Goal: Information Seeking & Learning: Learn about a topic

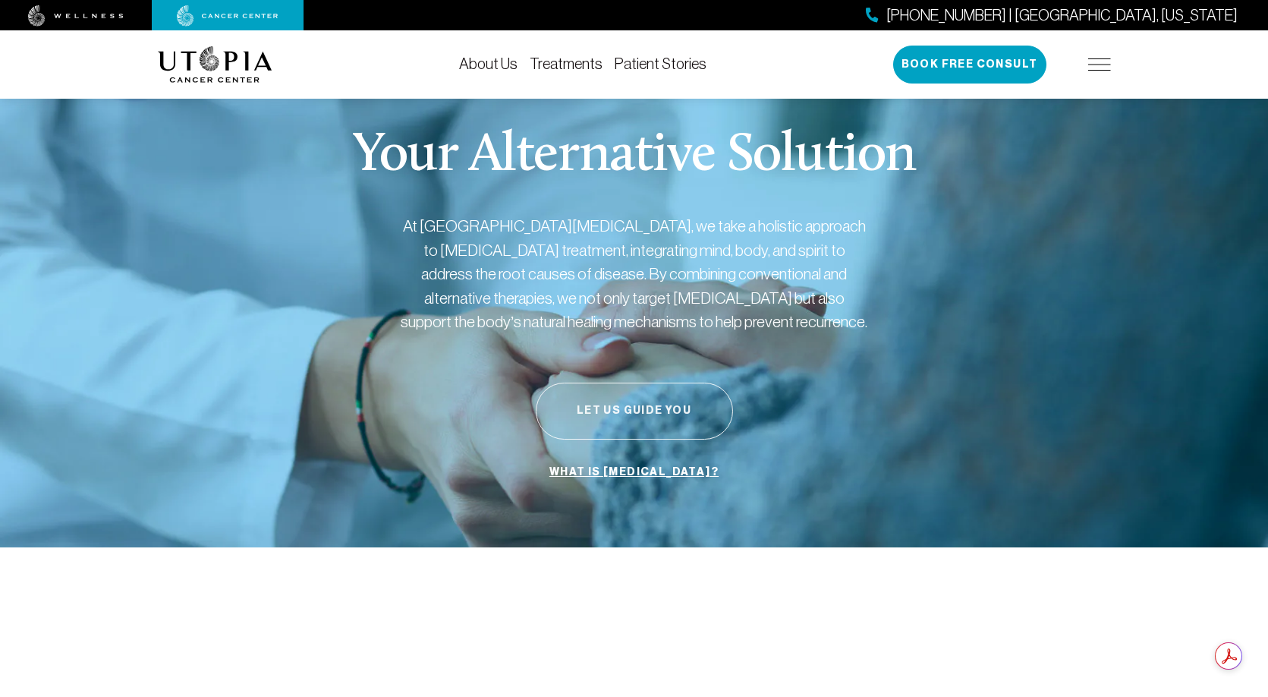
click at [651, 402] on button "Let Us Guide You" at bounding box center [634, 411] width 197 height 57
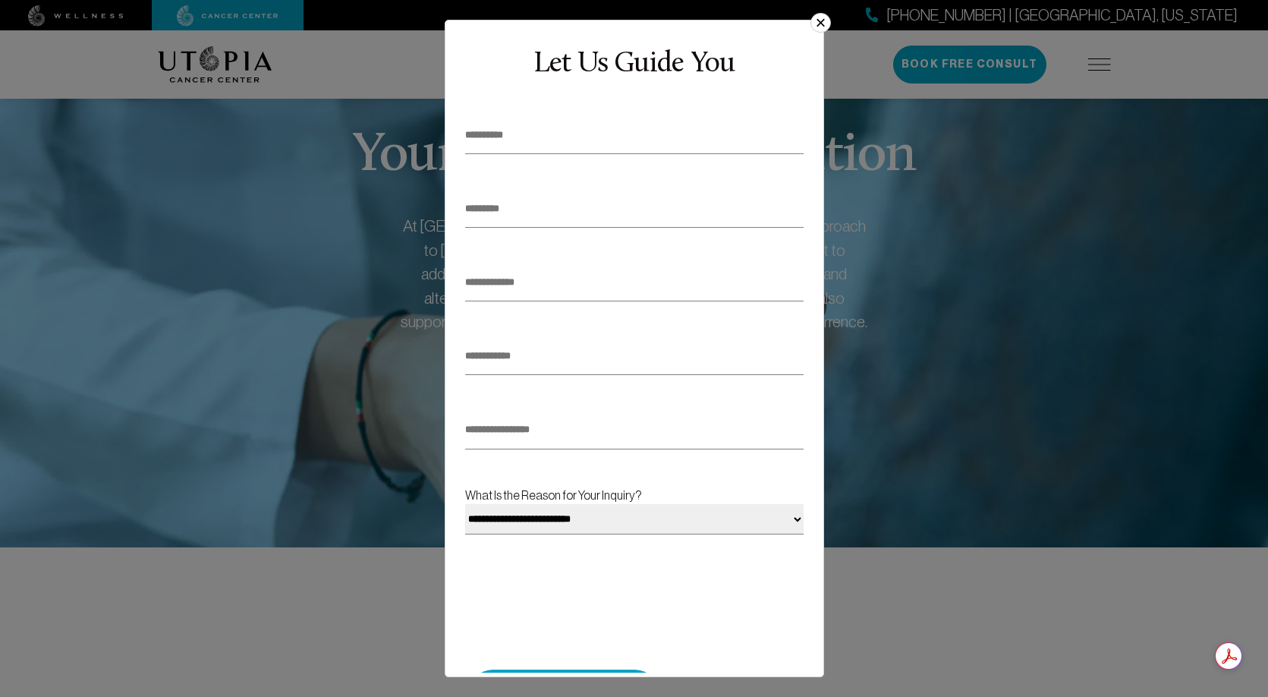
click at [819, 26] on button "×" at bounding box center [821, 23] width 20 height 20
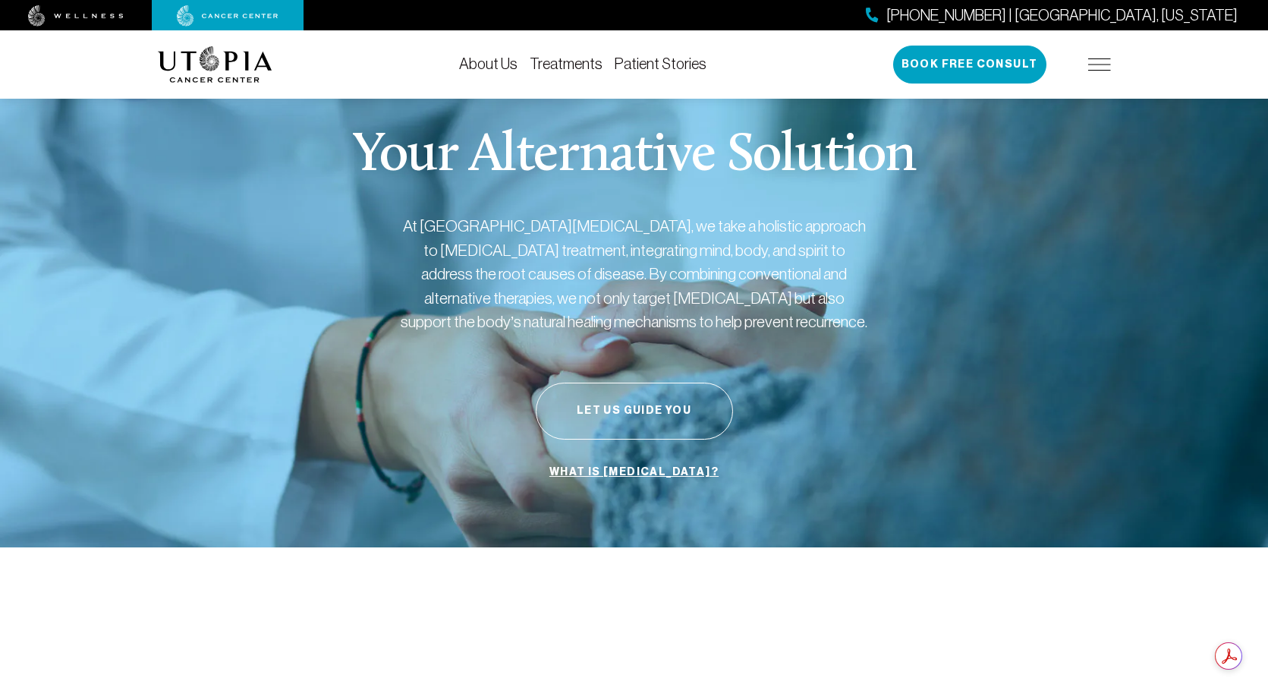
click at [559, 60] on link "Treatments" at bounding box center [566, 63] width 73 height 17
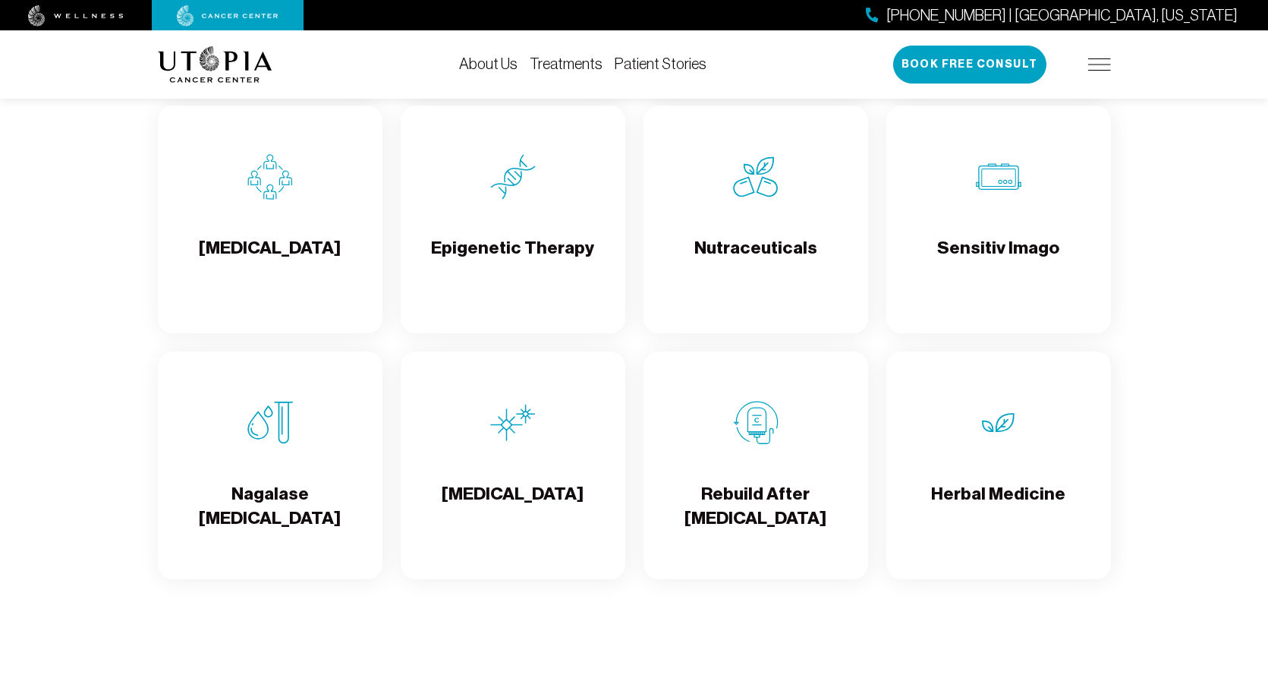
scroll to position [2562, 0]
click at [1100, 61] on img at bounding box center [1099, 64] width 23 height 12
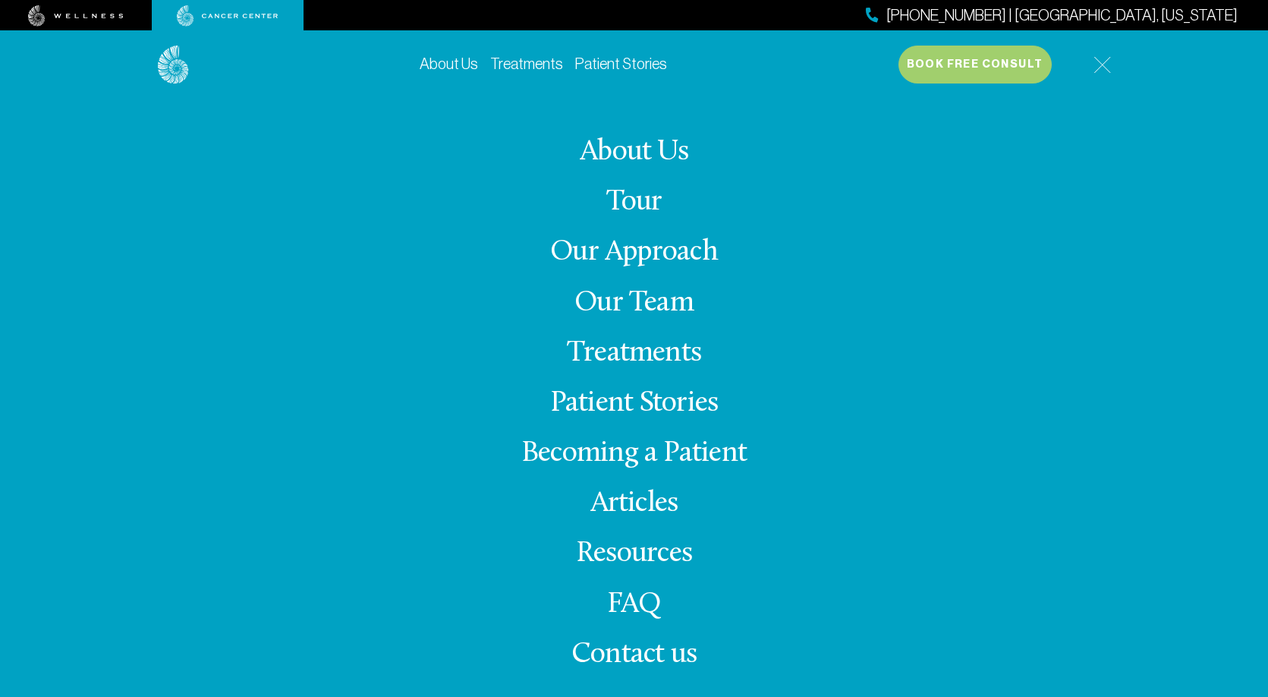
click at [613, 549] on link "Resources" at bounding box center [634, 554] width 116 height 30
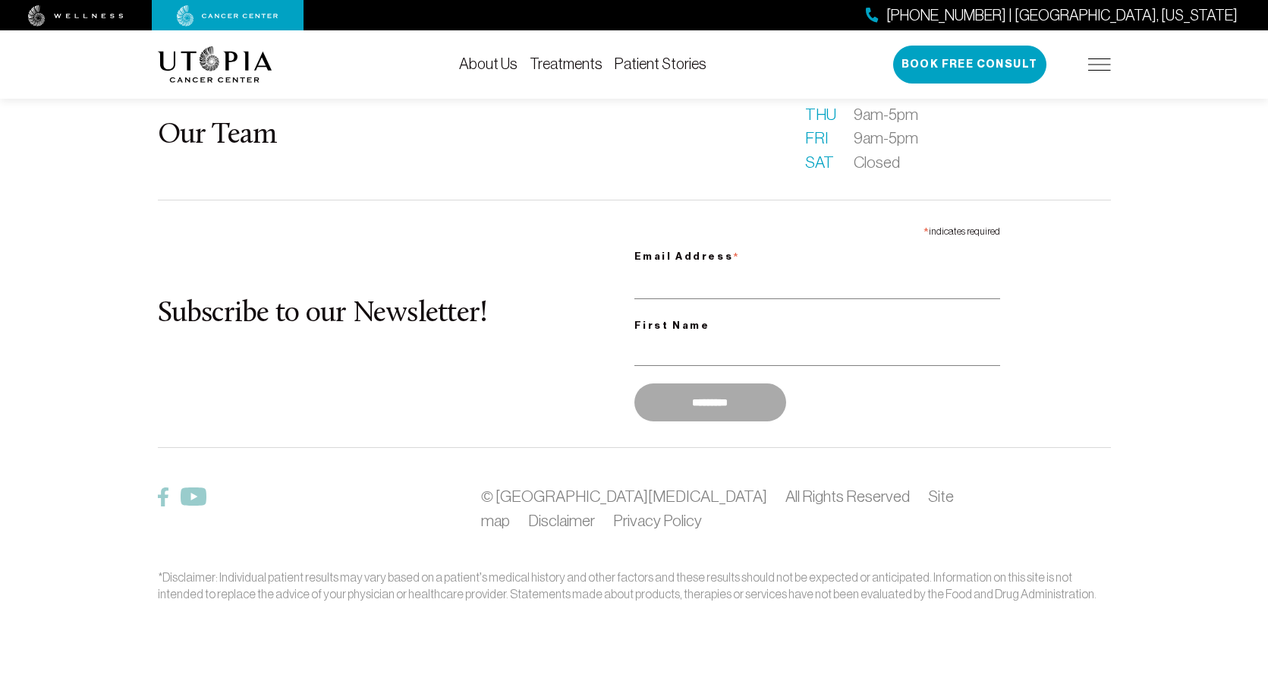
scroll to position [1902, 0]
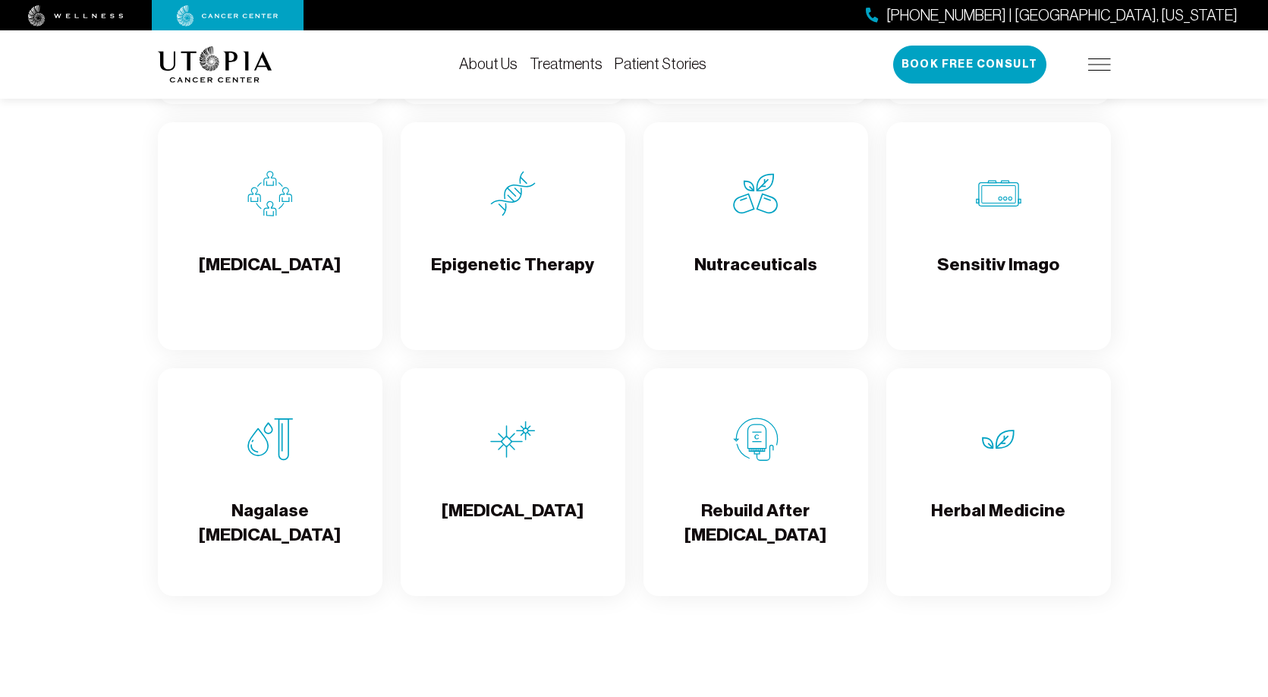
scroll to position [2562, 0]
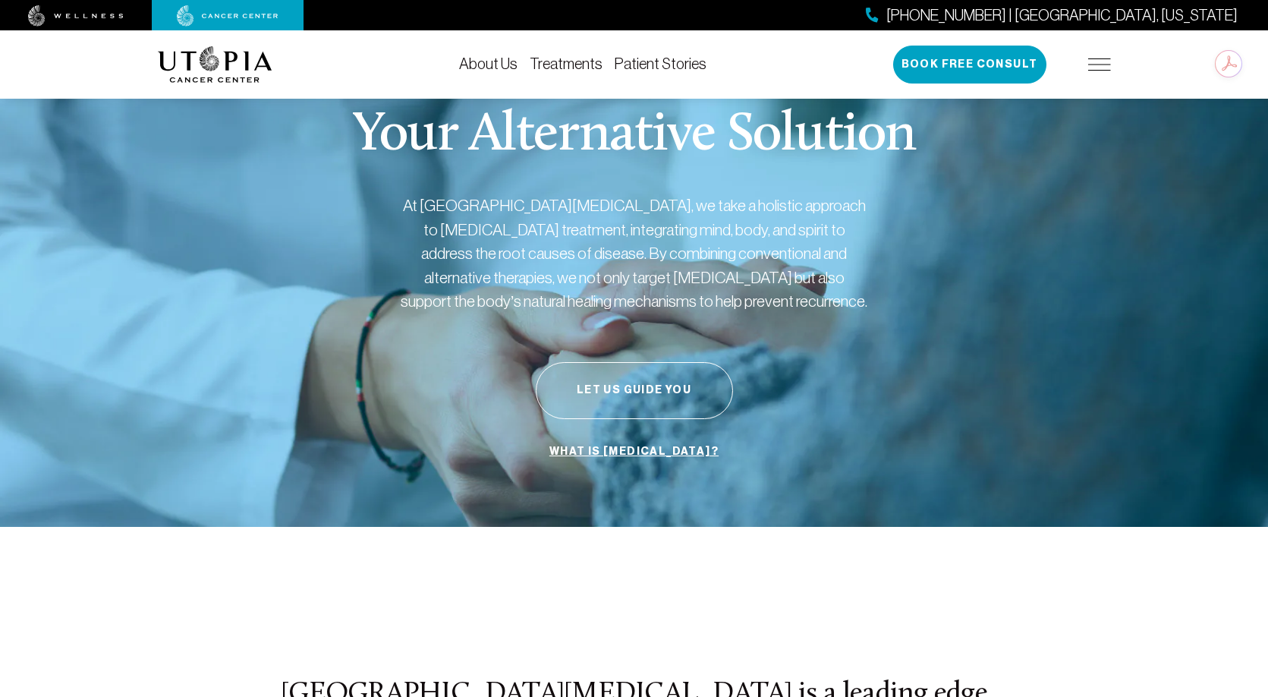
scroll to position [2, 0]
